Goal: Transaction & Acquisition: Purchase product/service

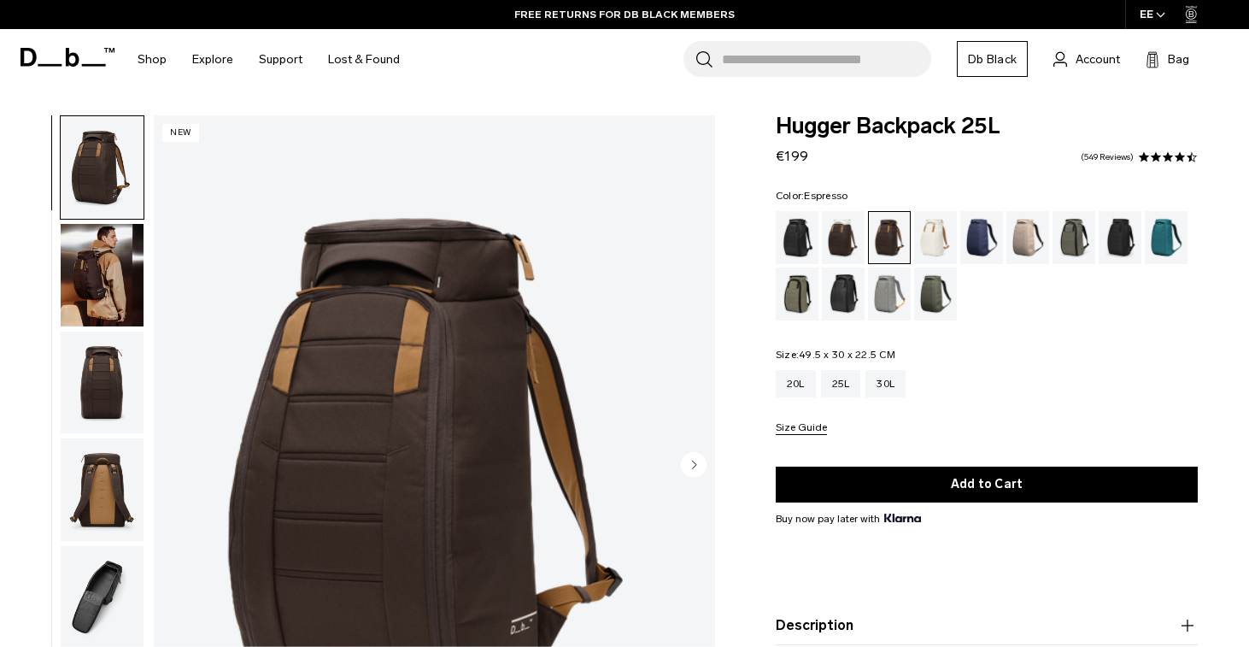
click at [795, 3] on div "FREE RETURNS FOR DB BLACK MEMBERS" at bounding box center [624, 14] width 1249 height 29
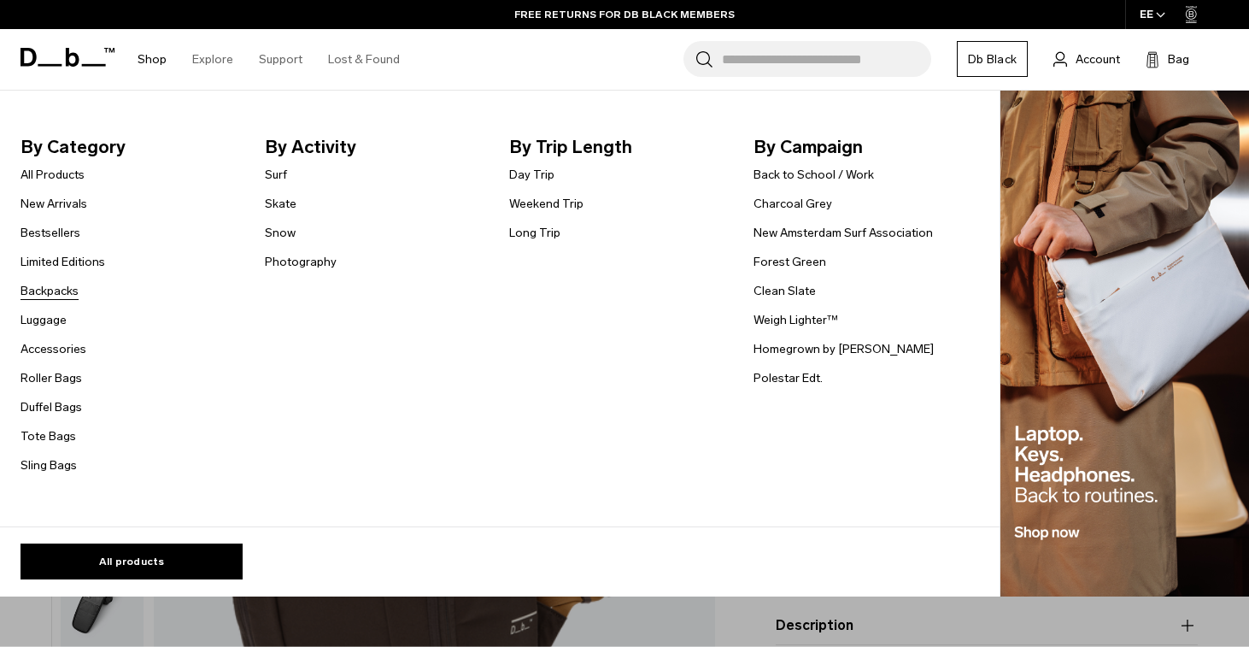
click at [63, 290] on link "Backpacks" at bounding box center [50, 291] width 58 height 18
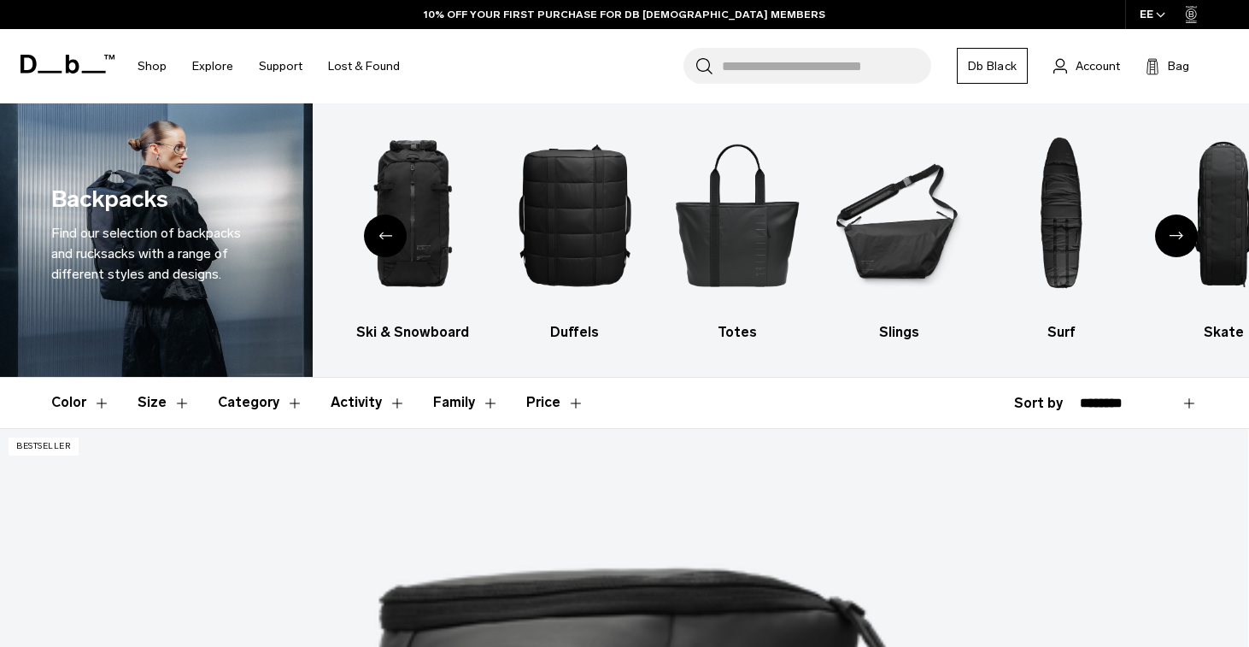
click at [178, 378] on button "Size" at bounding box center [164, 403] width 53 height 50
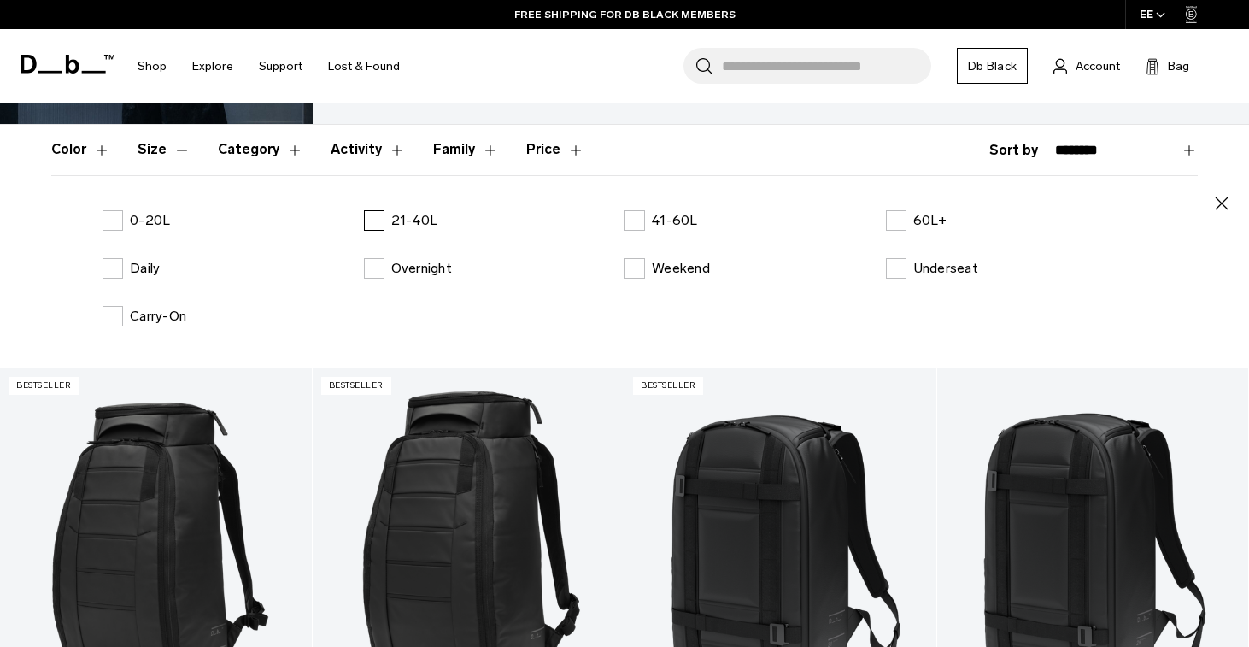
click at [378, 215] on label "21-40L" at bounding box center [401, 220] width 74 height 21
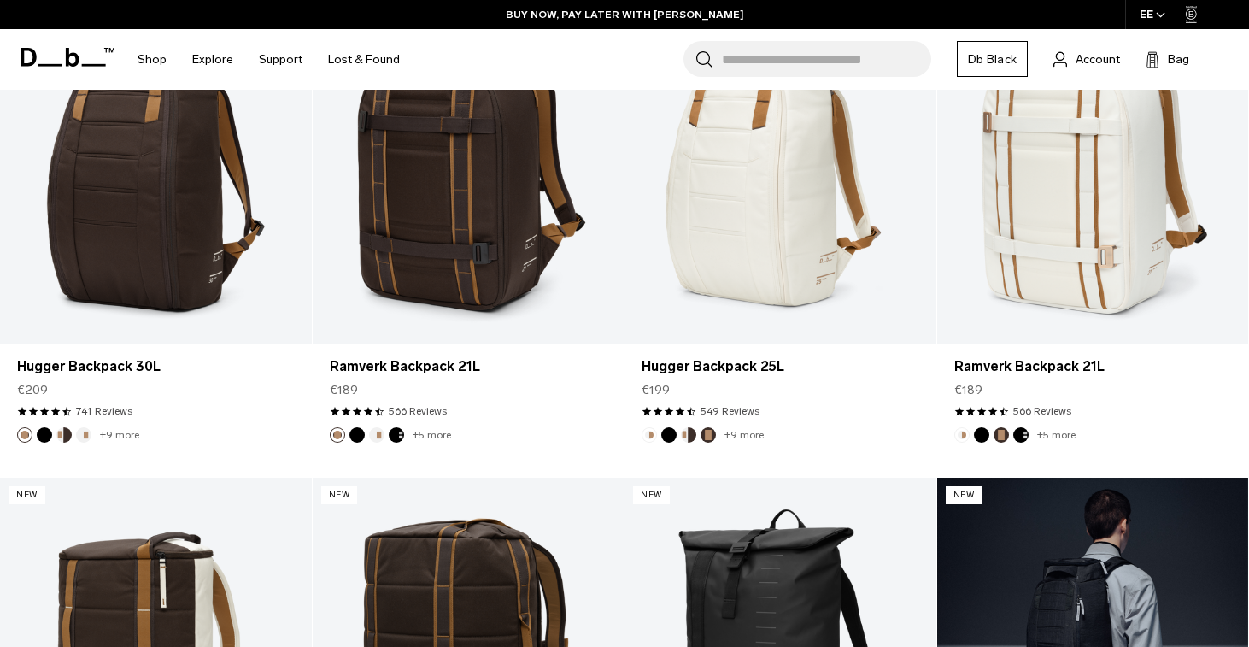
scroll to position [1082, 0]
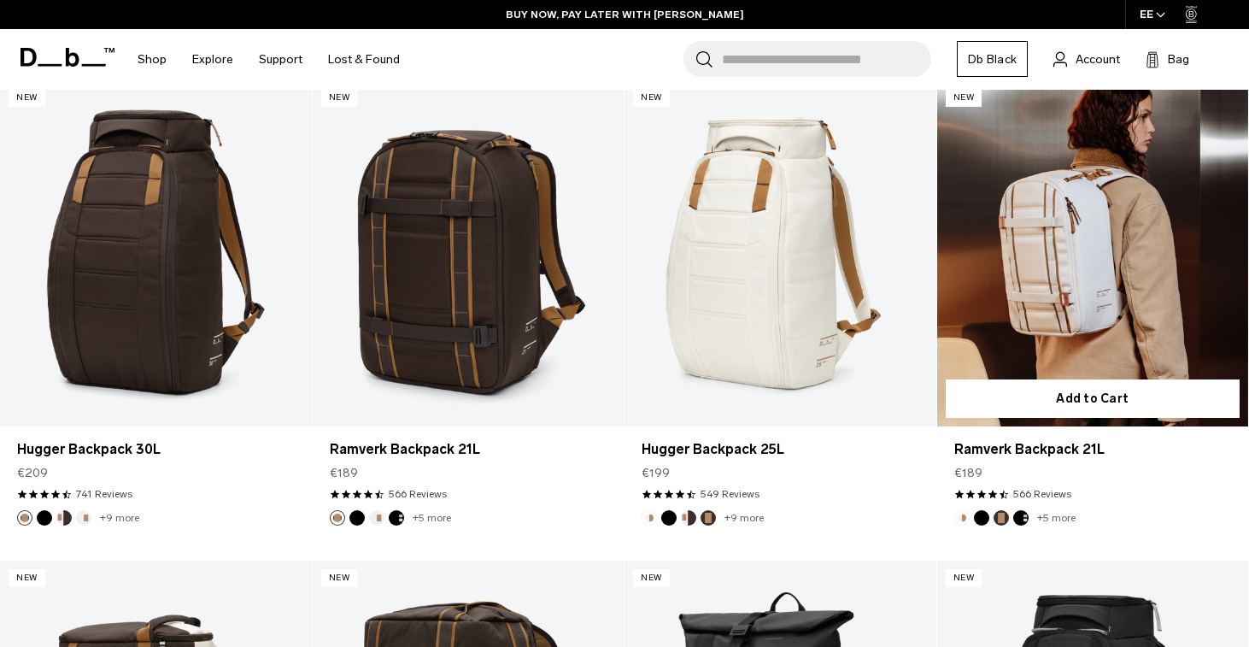
click at [1063, 312] on link "Ramverk Backpack 21L" at bounding box center [1093, 253] width 312 height 346
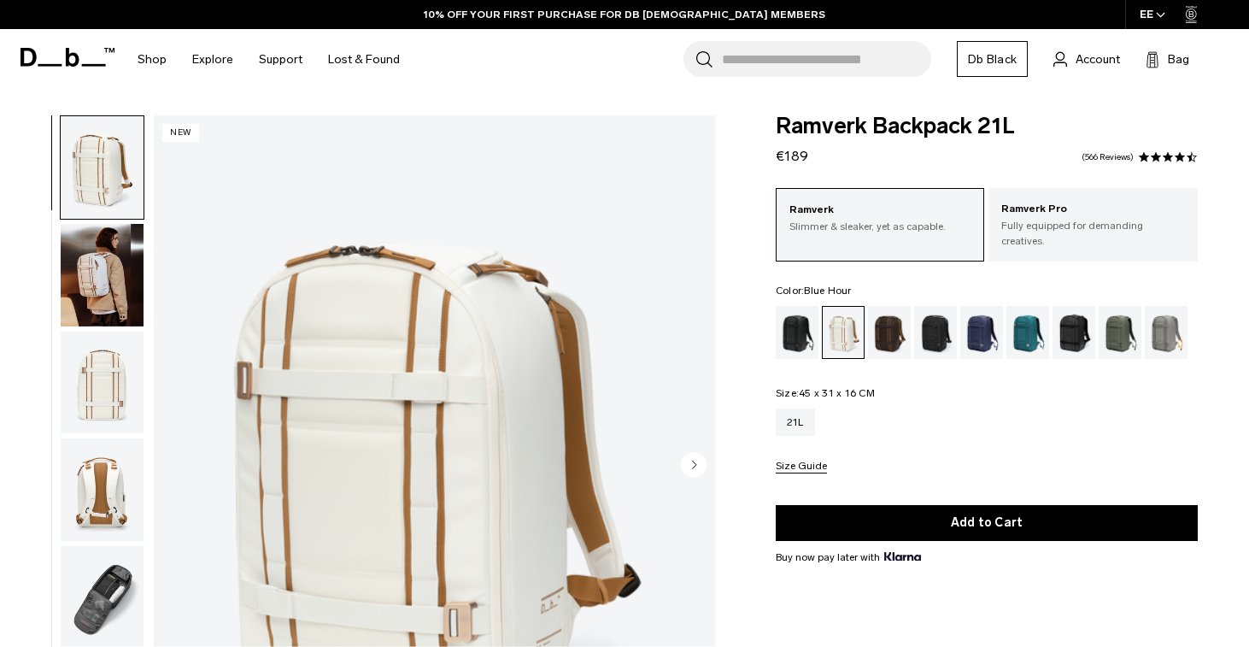
click at [988, 330] on div "Blue Hour" at bounding box center [982, 332] width 44 height 53
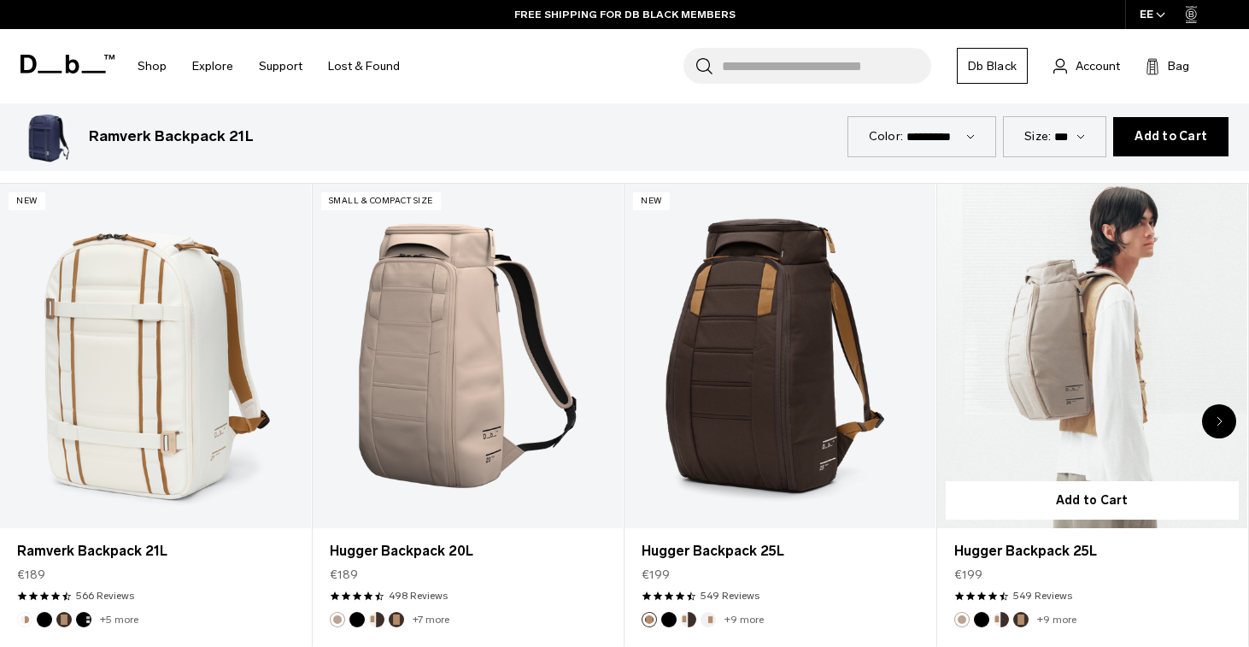
scroll to position [820, 0]
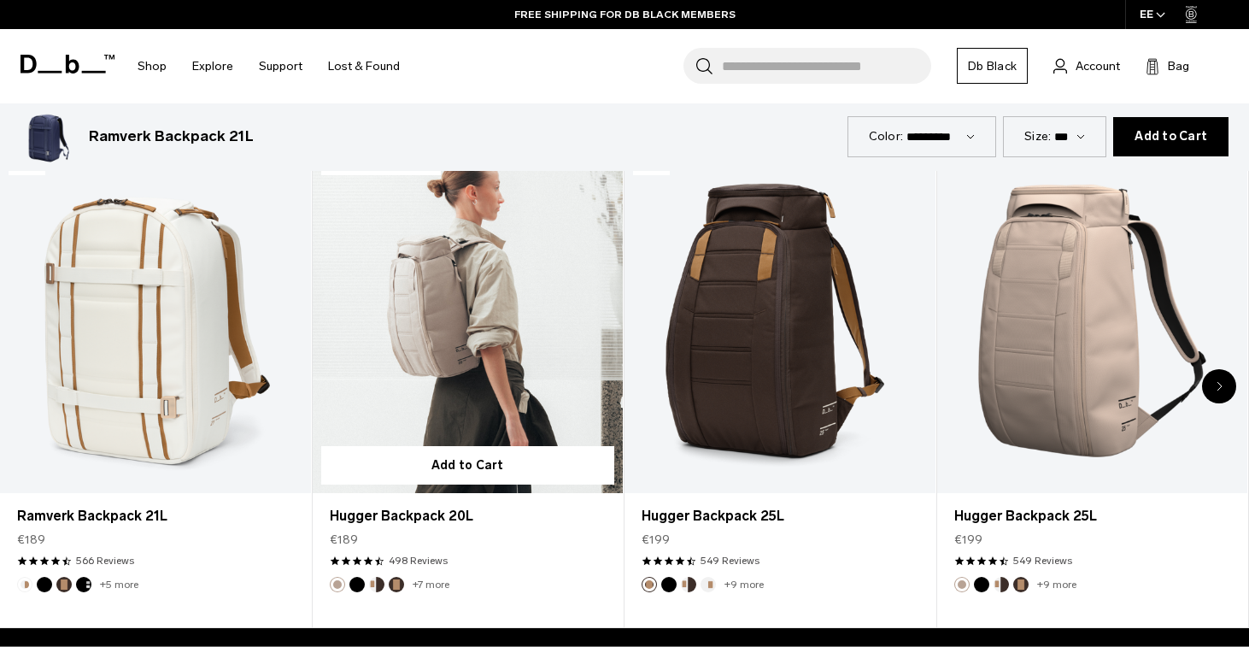
click at [524, 333] on link "Hugger Backpack 20L" at bounding box center [468, 321] width 311 height 345
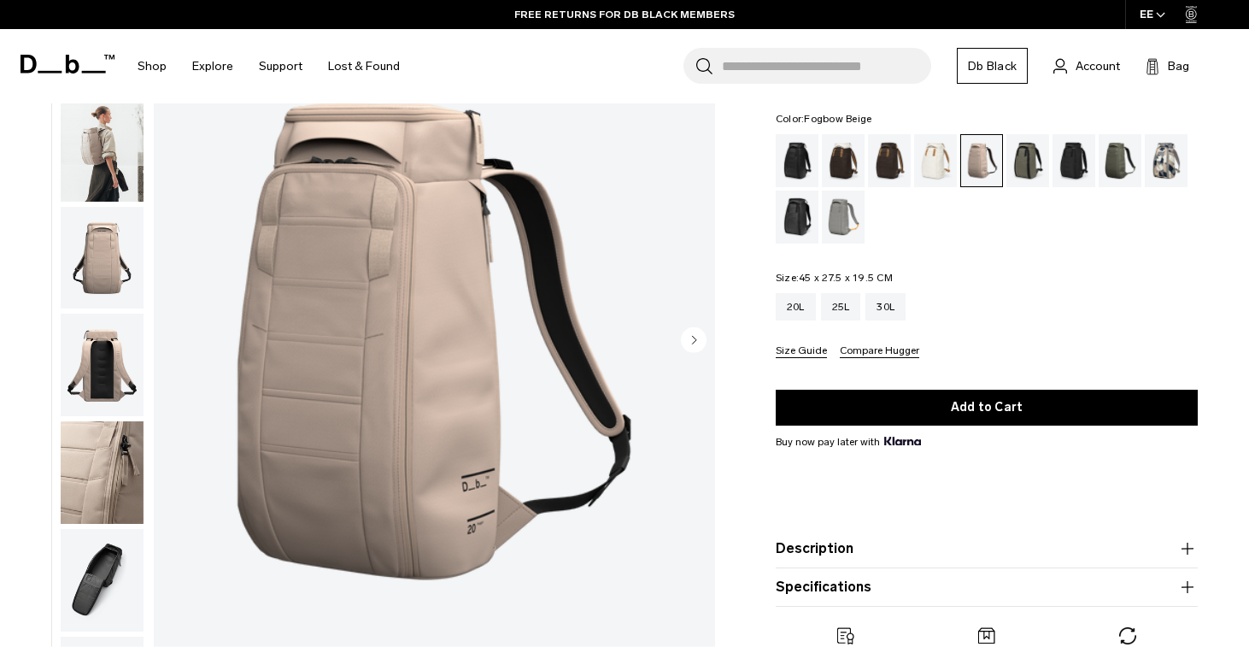
scroll to position [116, 0]
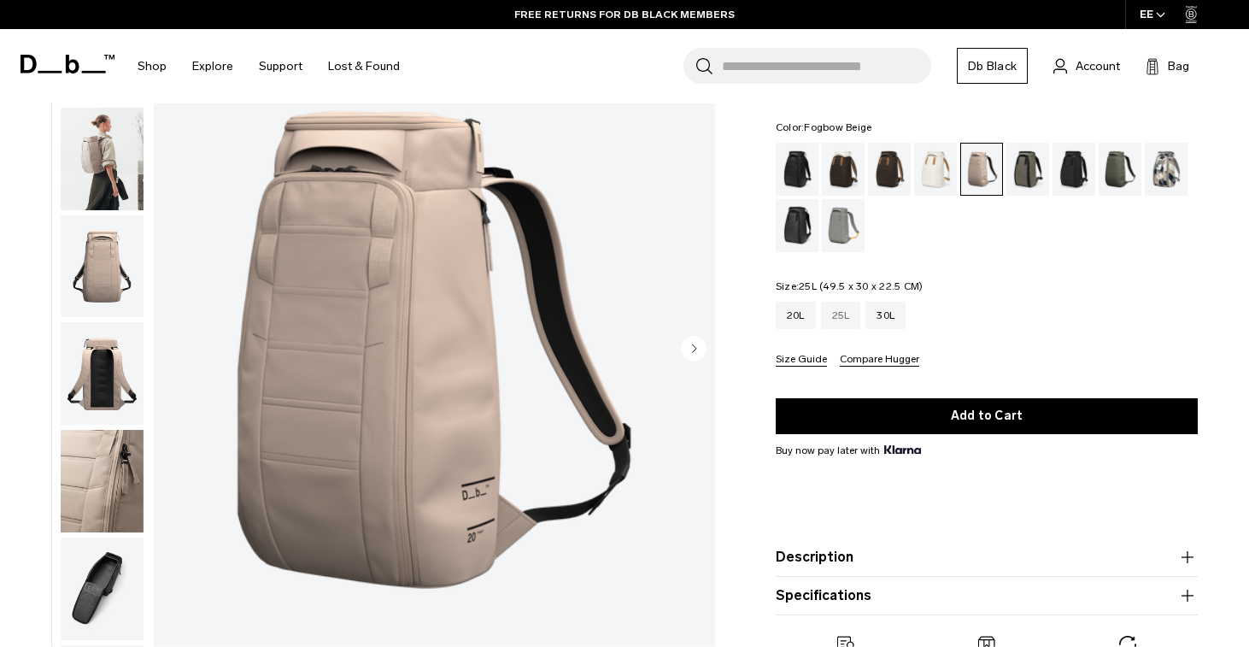
click at [839, 321] on div "25L" at bounding box center [841, 315] width 40 height 27
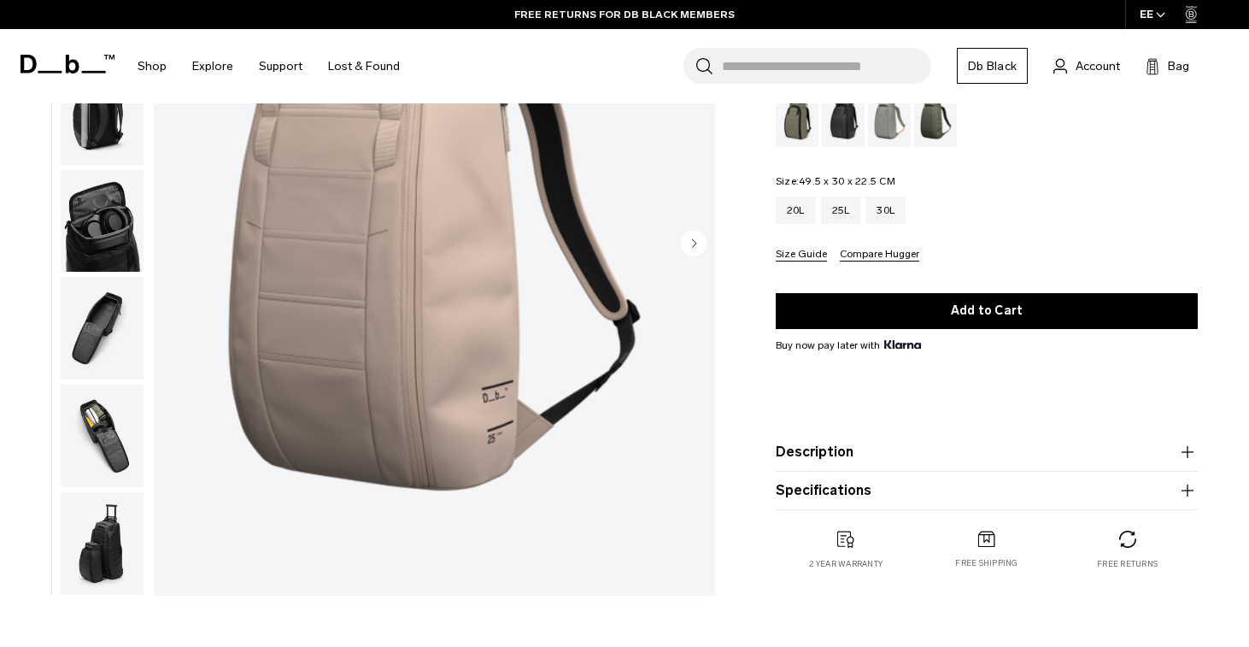
scroll to position [382, 0]
click at [108, 431] on img "button" at bounding box center [102, 435] width 83 height 103
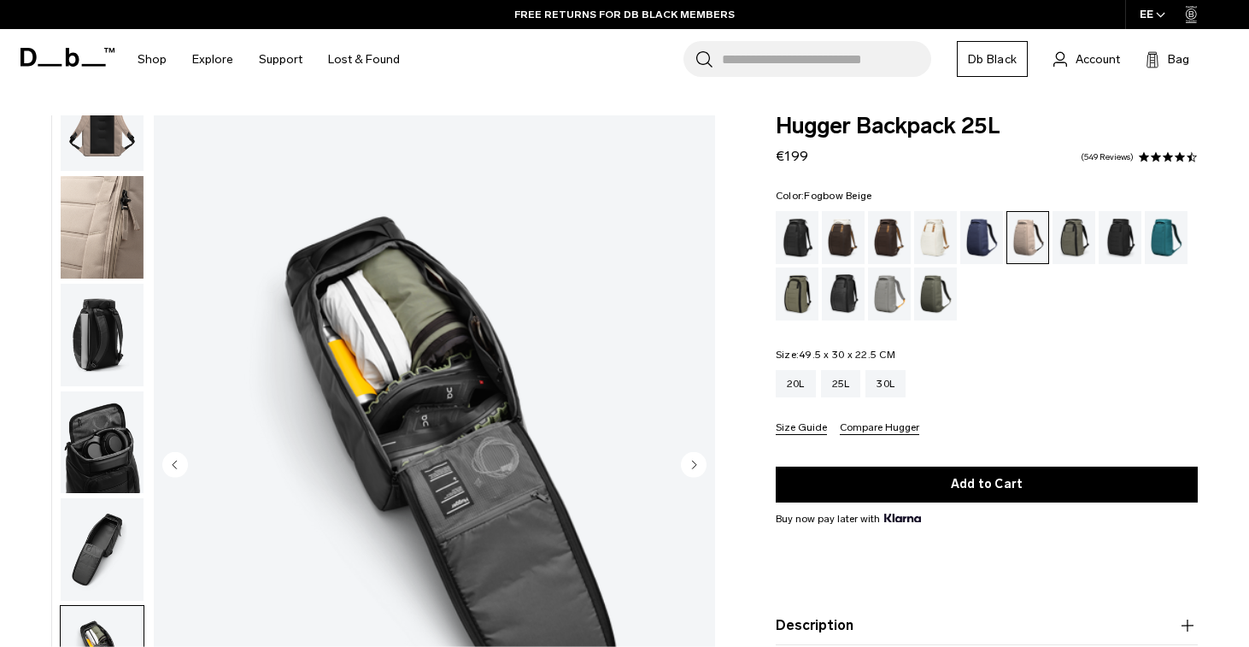
scroll to position [0, 0]
click at [833, 248] on div "Cappuccino" at bounding box center [844, 237] width 44 height 53
